Goal: Task Accomplishment & Management: Complete application form

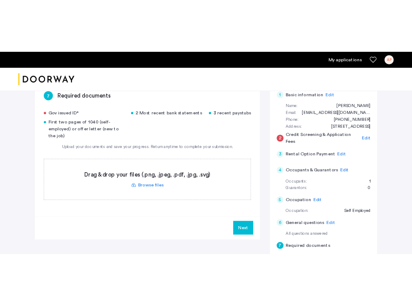
scroll to position [135, 0]
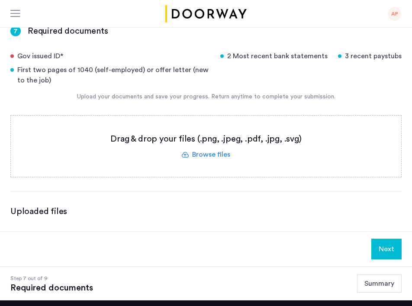
drag, startPoint x: 409, startPoint y: 58, endPoint x: 324, endPoint y: 86, distance: 90.0
click at [317, 89] on div "7 Required documents Gov issued ID* 2 Most recent bank statements 3 recent pays…" at bounding box center [206, 123] width 412 height 217
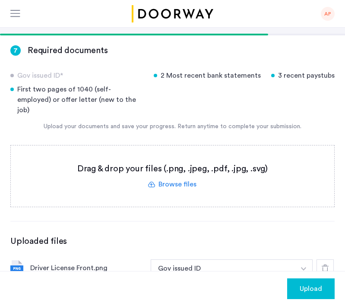
scroll to position [109, 0]
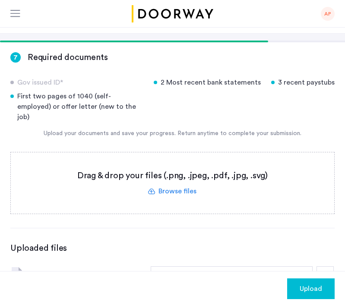
click at [186, 231] on div "Gov issued ID* 2 Most recent bank statements 3 recent paystubs First two pages …" at bounding box center [172, 185] width 325 height 216
click at [183, 188] on label at bounding box center [173, 183] width 324 height 61
click at [0, 0] on input "file" at bounding box center [0, 0] width 0 height 0
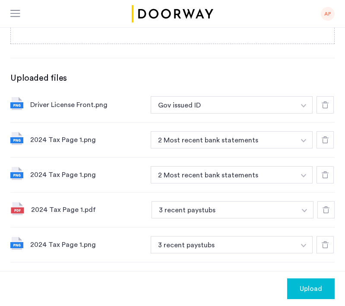
scroll to position [297, 0]
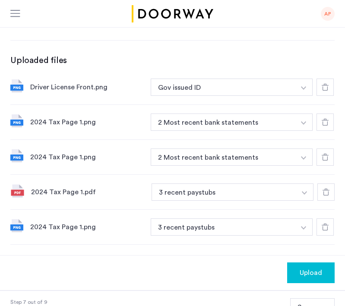
click at [326, 189] on icon at bounding box center [326, 192] width 7 height 7
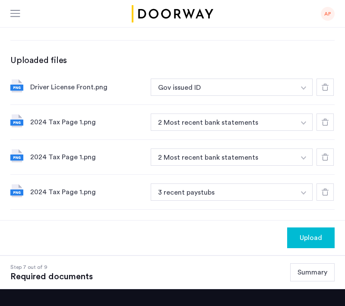
click at [326, 189] on icon at bounding box center [325, 192] width 7 height 7
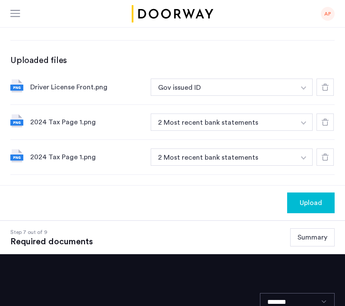
click at [327, 155] on div at bounding box center [325, 157] width 17 height 17
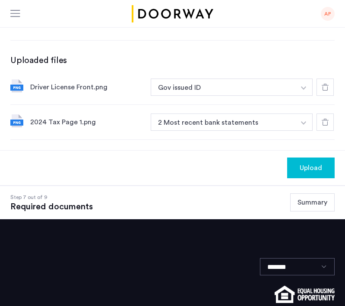
click at [323, 119] on use at bounding box center [325, 122] width 7 height 7
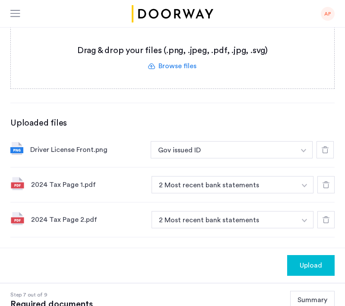
scroll to position [235, 0]
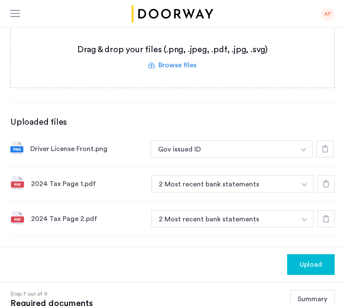
click at [306, 158] on button "button" at bounding box center [304, 148] width 18 height 17
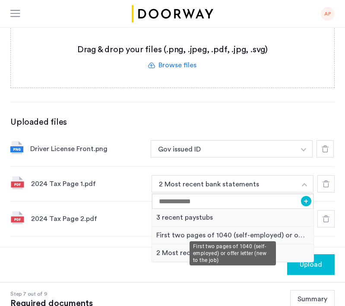
click at [257, 232] on div "First two pages of 1040 (self-employed) or offer letter (new to the job)" at bounding box center [233, 236] width 162 height 18
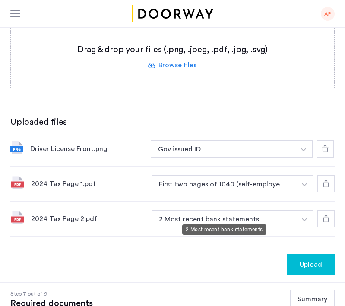
click at [285, 215] on button "2 Most recent bank statements" at bounding box center [224, 219] width 145 height 17
click at [279, 211] on button "2 Most recent bank statements" at bounding box center [224, 219] width 145 height 17
click at [309, 158] on button "button" at bounding box center [304, 148] width 18 height 17
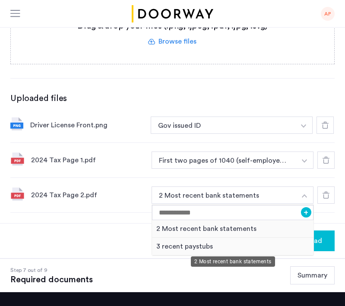
scroll to position [267, 0]
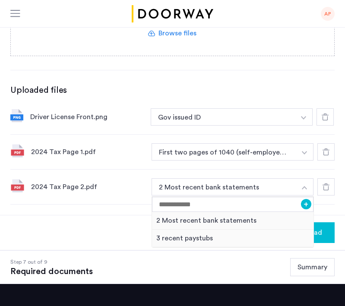
click at [227, 258] on div "Step 7 out of 9 Required documents Summary" at bounding box center [172, 267] width 325 height 19
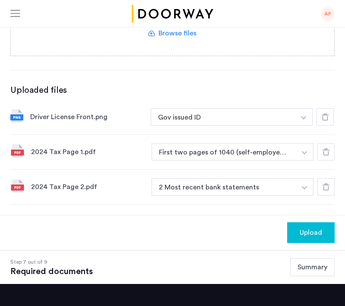
click at [165, 201] on div "7 Required documents Gov issued ID* 2 Most recent bank statements 3 recent pays…" at bounding box center [172, 49] width 345 height 332
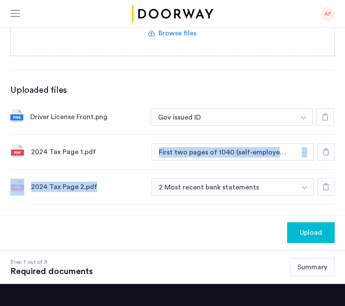
drag, startPoint x: 92, startPoint y: 188, endPoint x: 99, endPoint y: 159, distance: 29.8
click at [99, 160] on div "Driver License Front.png Gov issued ID + 2 Most recent bank statements 3 recent…" at bounding box center [172, 152] width 325 height 105
click at [98, 159] on div "2024 Tax Page 1.pdf First two pages of 1040 (self-employed) or offer letter (ne…" at bounding box center [172, 152] width 325 height 35
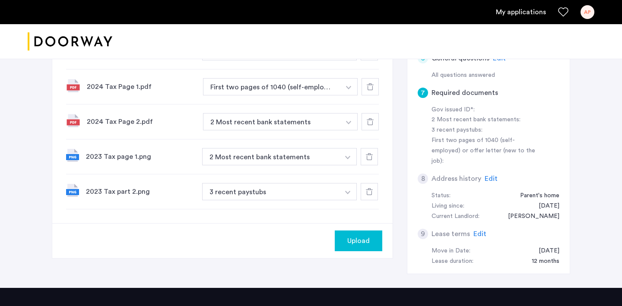
scroll to position [371, 0]
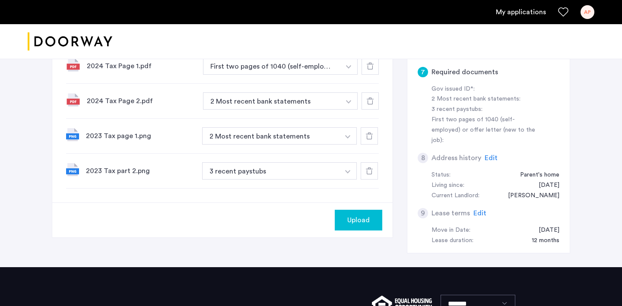
click at [357, 223] on span "Upload" at bounding box center [359, 220] width 22 height 10
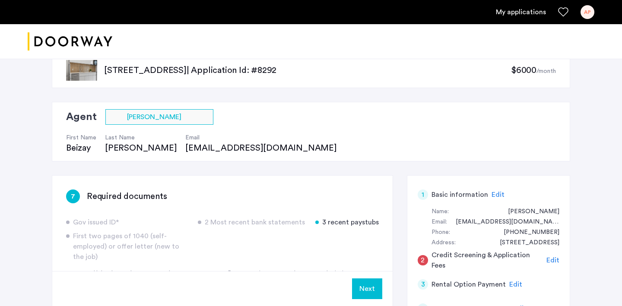
scroll to position [0, 0]
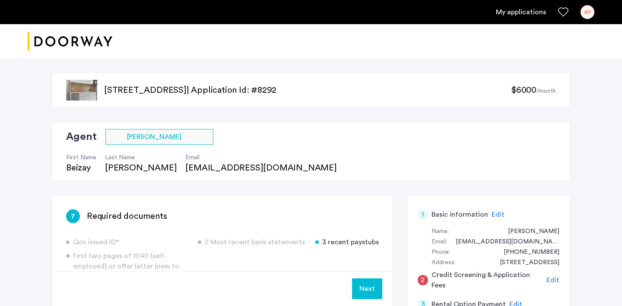
click at [372, 280] on button "Next" at bounding box center [367, 289] width 30 height 21
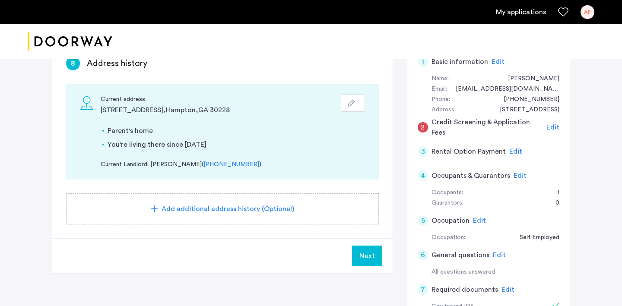
scroll to position [153, 0]
click at [365, 256] on span "Next" at bounding box center [368, 256] width 16 height 10
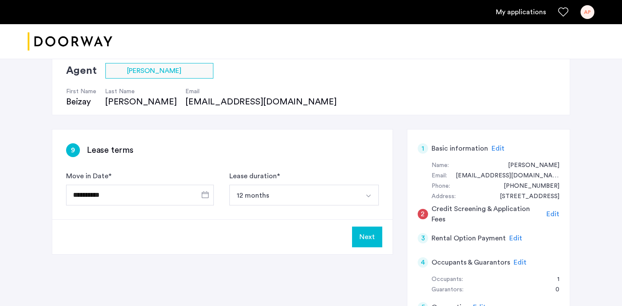
scroll to position [67, 0]
click at [305, 198] on button "12 months" at bounding box center [294, 195] width 129 height 21
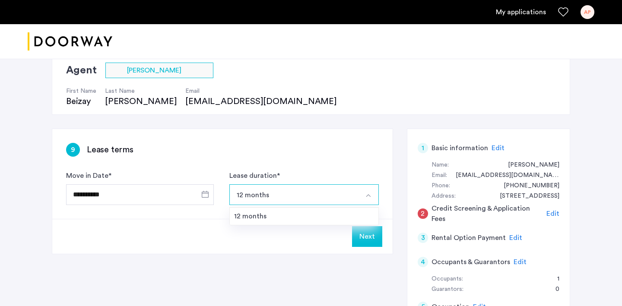
click at [305, 198] on button "12 months" at bounding box center [294, 195] width 129 height 21
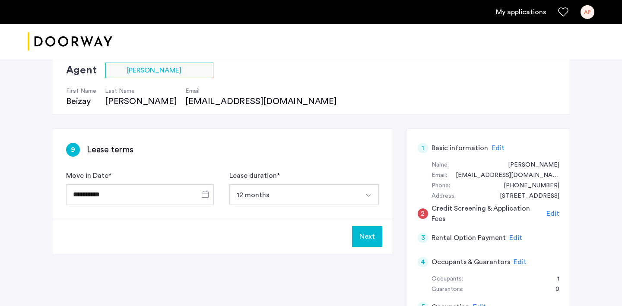
click at [367, 237] on button "Next" at bounding box center [367, 237] width 30 height 21
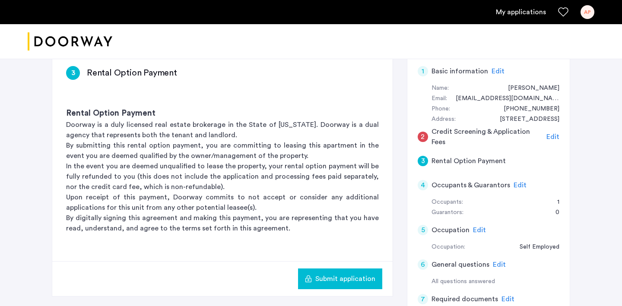
scroll to position [148, 0]
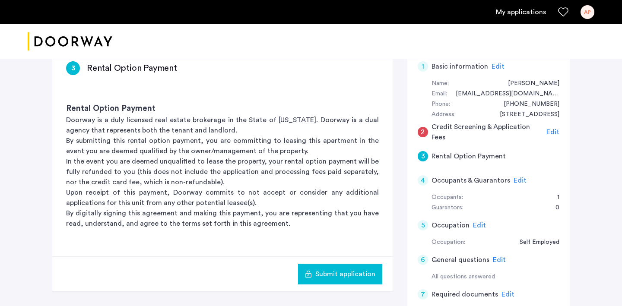
click at [357, 278] on span "Submit application" at bounding box center [346, 274] width 60 height 10
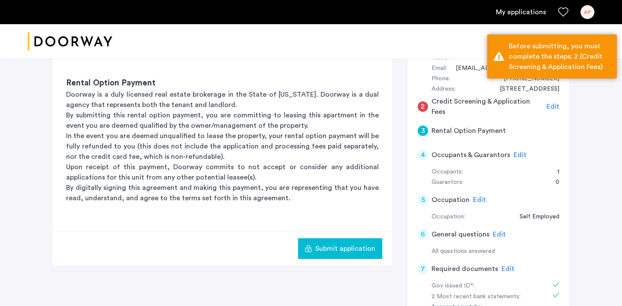
scroll to position [169, 0]
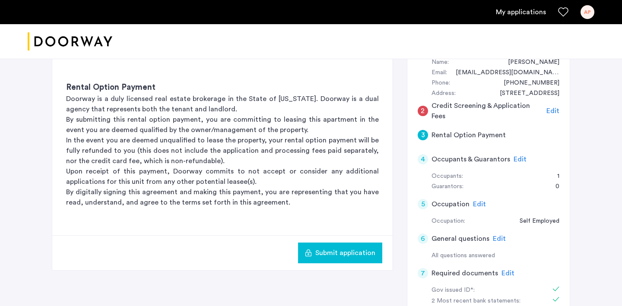
click at [433, 110] on h5 "Credit Screening & Application Fees" at bounding box center [488, 111] width 112 height 21
click at [451, 112] on span "Edit" at bounding box center [553, 111] width 13 height 7
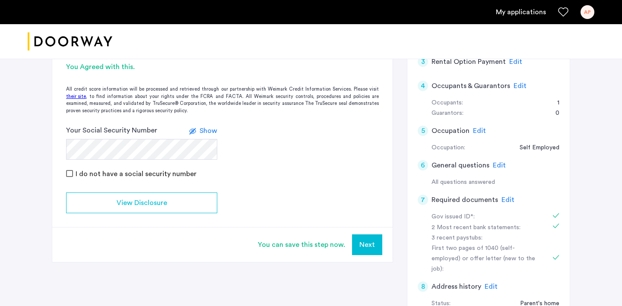
scroll to position [256, 0]
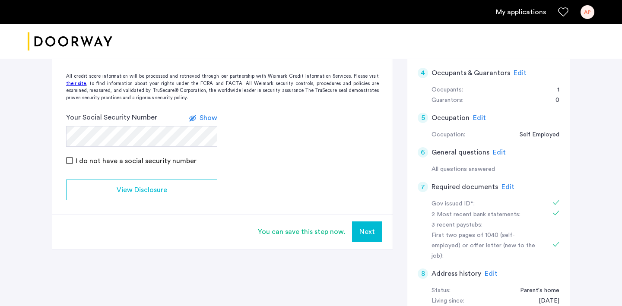
click at [370, 231] on button "Next" at bounding box center [367, 232] width 30 height 21
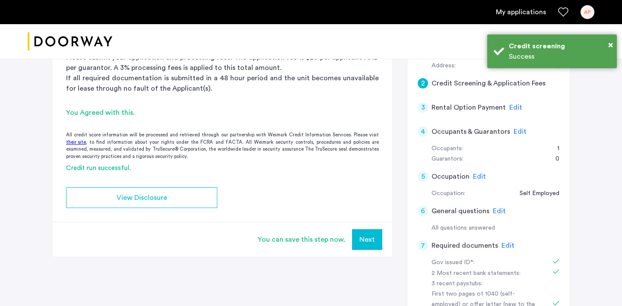
scroll to position [0, 0]
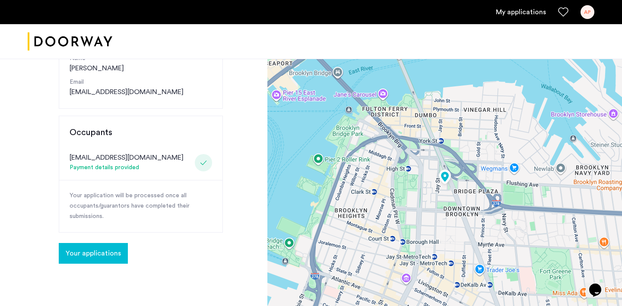
scroll to position [125, 0]
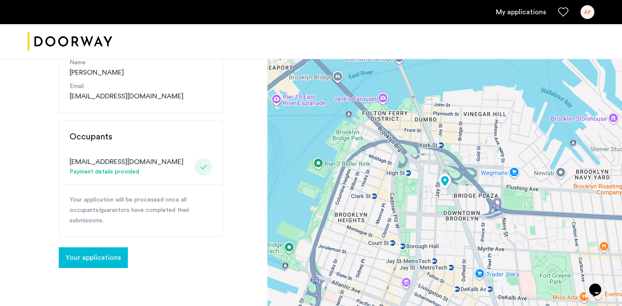
click at [96, 265] on button "Your applications" at bounding box center [93, 258] width 69 height 21
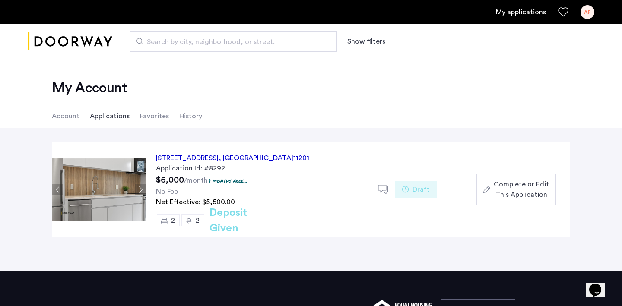
scroll to position [11, 0]
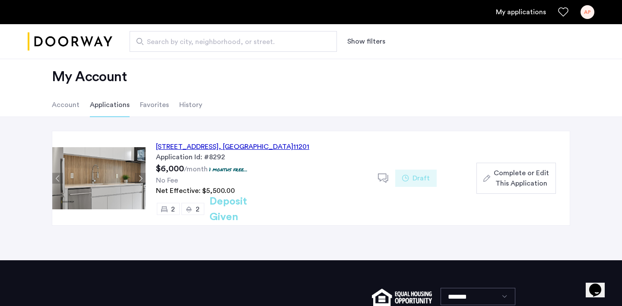
click at [451, 13] on link "My applications" at bounding box center [521, 12] width 50 height 10
click at [451, 12] on div "AP" at bounding box center [588, 12] width 14 height 14
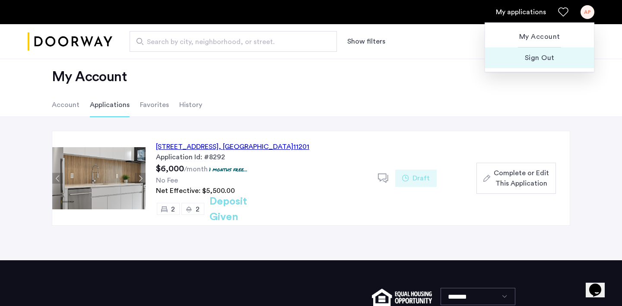
click at [451, 55] on span "Sign Out" at bounding box center [539, 58] width 95 height 10
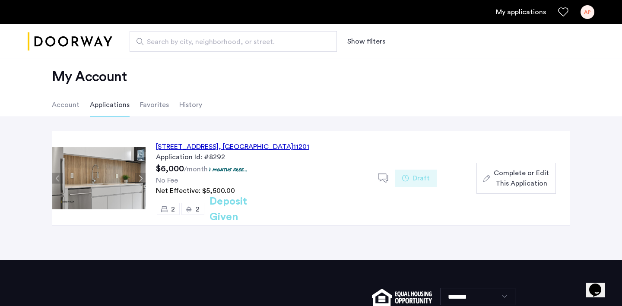
scroll to position [0, 0]
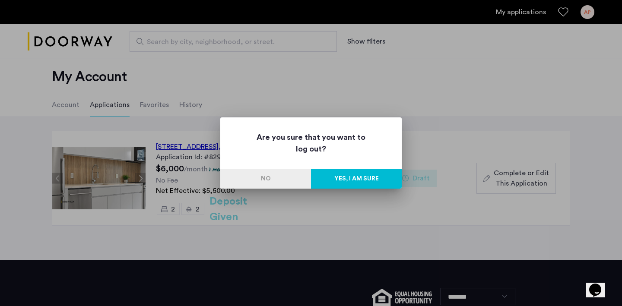
click at [280, 175] on button "No" at bounding box center [265, 178] width 91 height 19
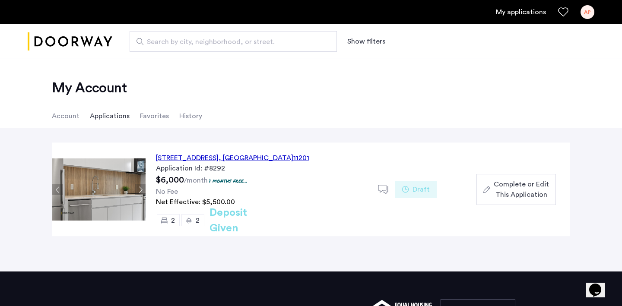
scroll to position [11, 0]
